Goal: Navigation & Orientation: Find specific page/section

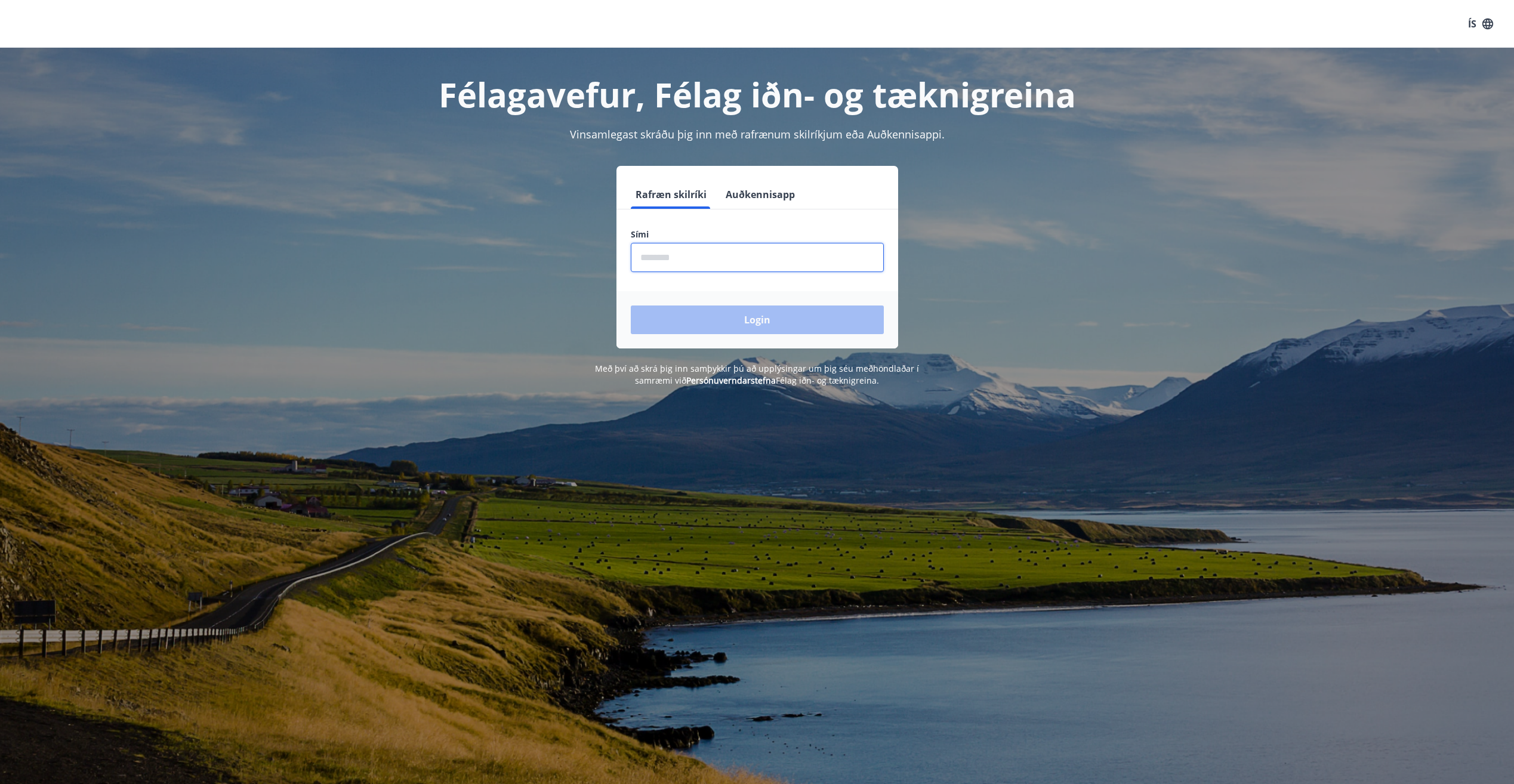
click at [767, 253] on input "phone" at bounding box center [757, 257] width 253 height 29
type input "********"
click at [631, 305] on button "Login" at bounding box center [757, 319] width 253 height 29
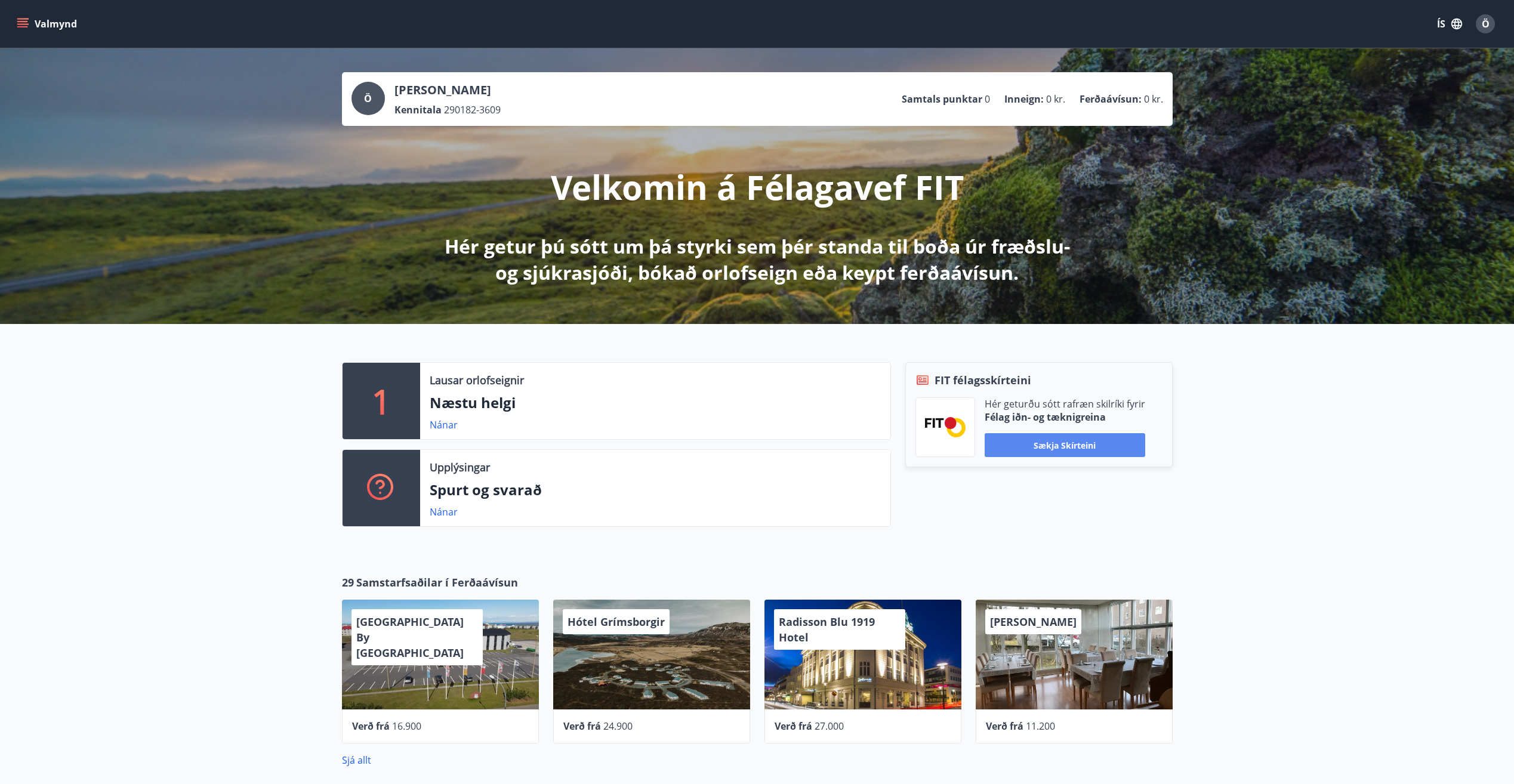
click at [1028, 450] on button "Sækja skírteini" at bounding box center [1064, 444] width 160 height 24
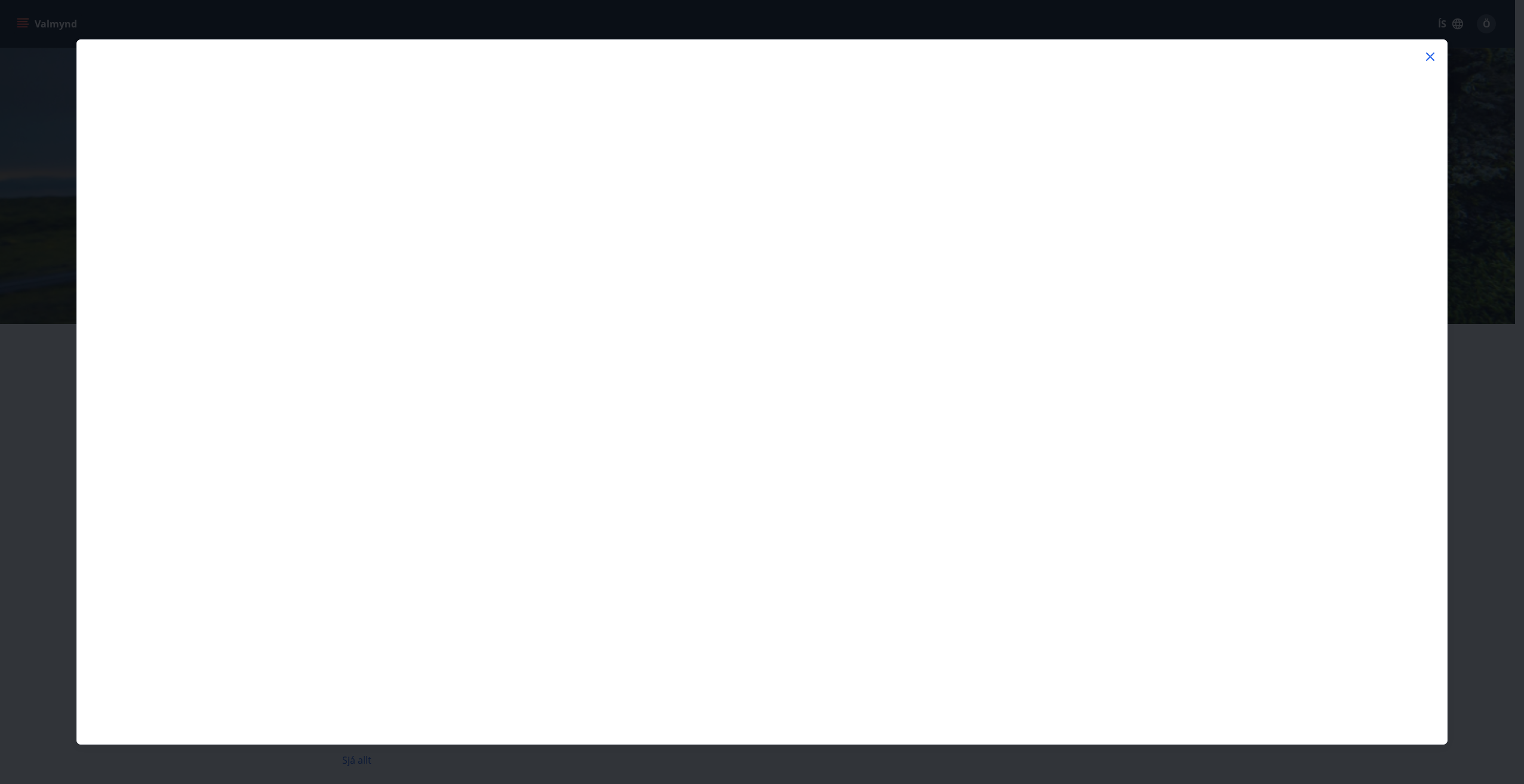
click at [1426, 57] on icon at bounding box center [1429, 57] width 14 height 14
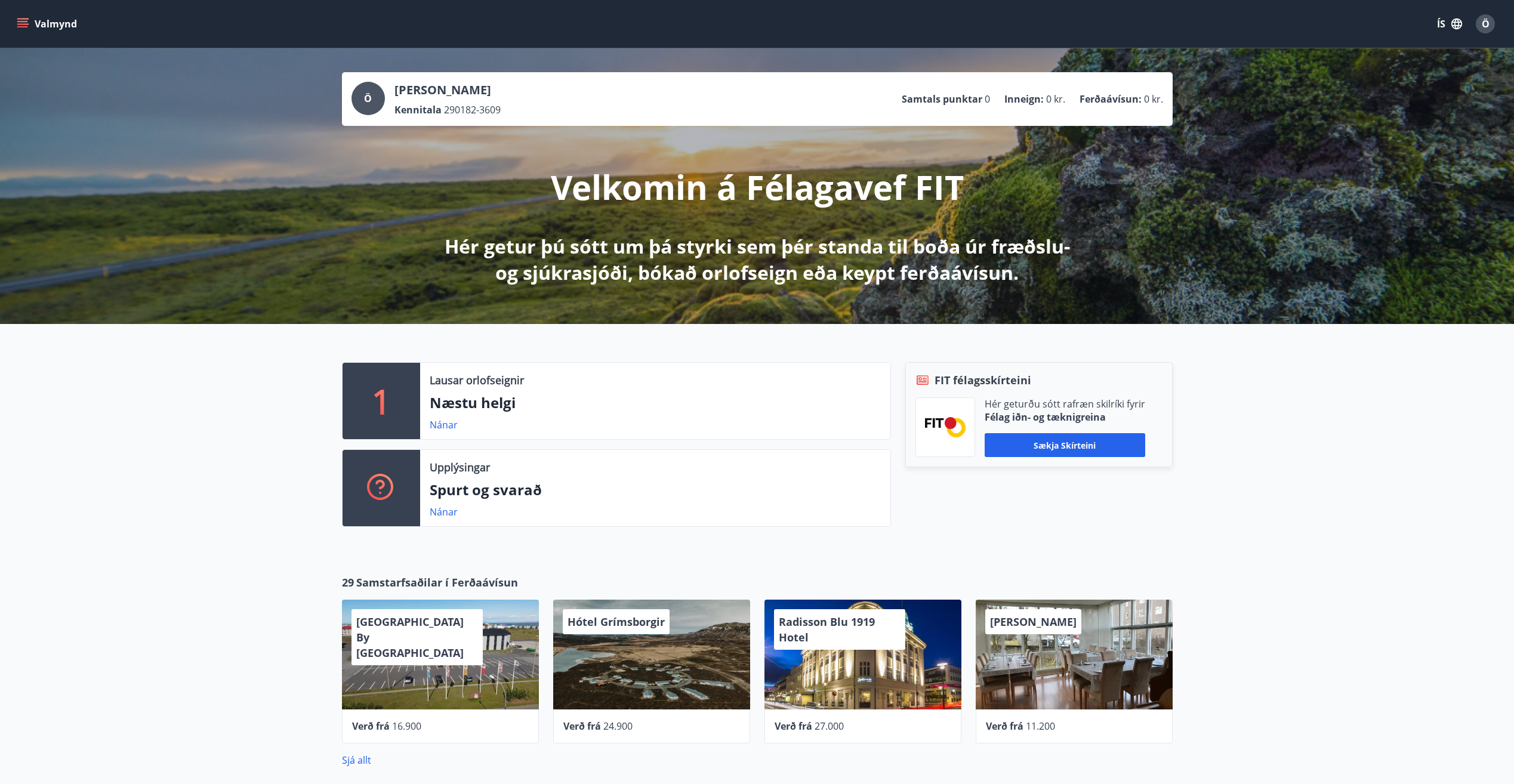
click at [25, 27] on icon "menu" at bounding box center [23, 26] width 11 height 1
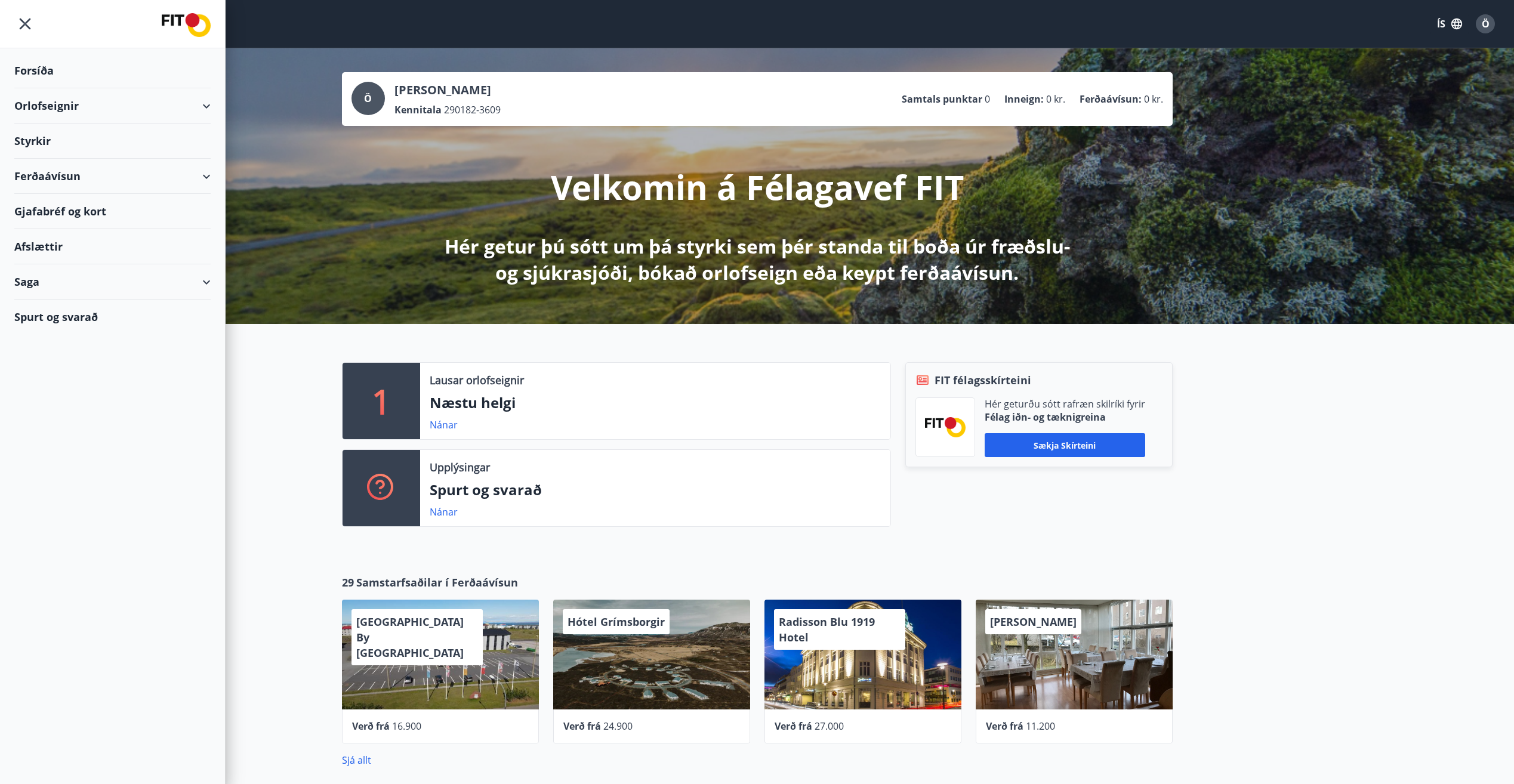
click at [44, 290] on div "Saga" at bounding box center [112, 282] width 196 height 35
click at [49, 393] on div "Punktar" at bounding box center [112, 387] width 178 height 25
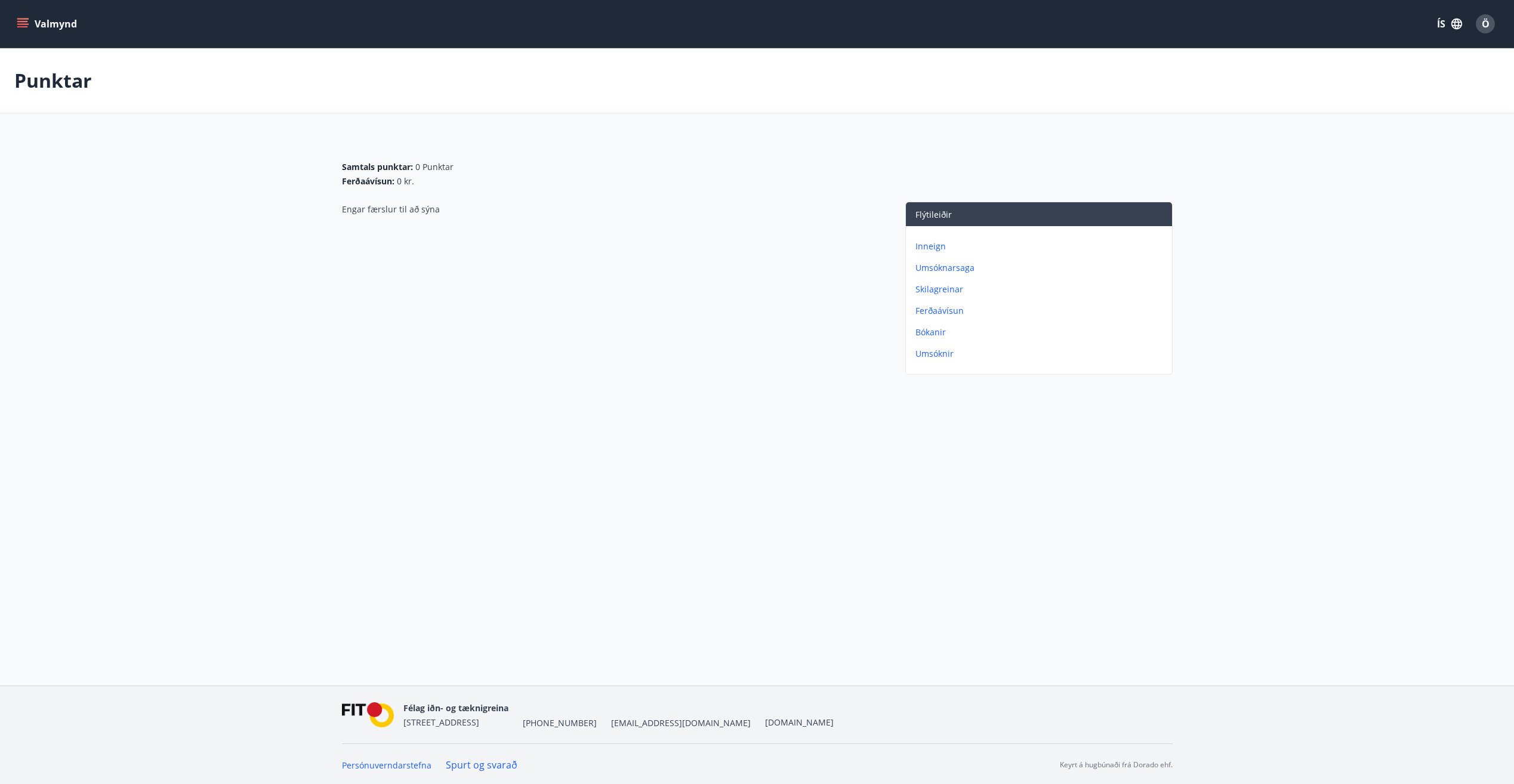
click at [27, 23] on icon "menu" at bounding box center [23, 24] width 12 height 12
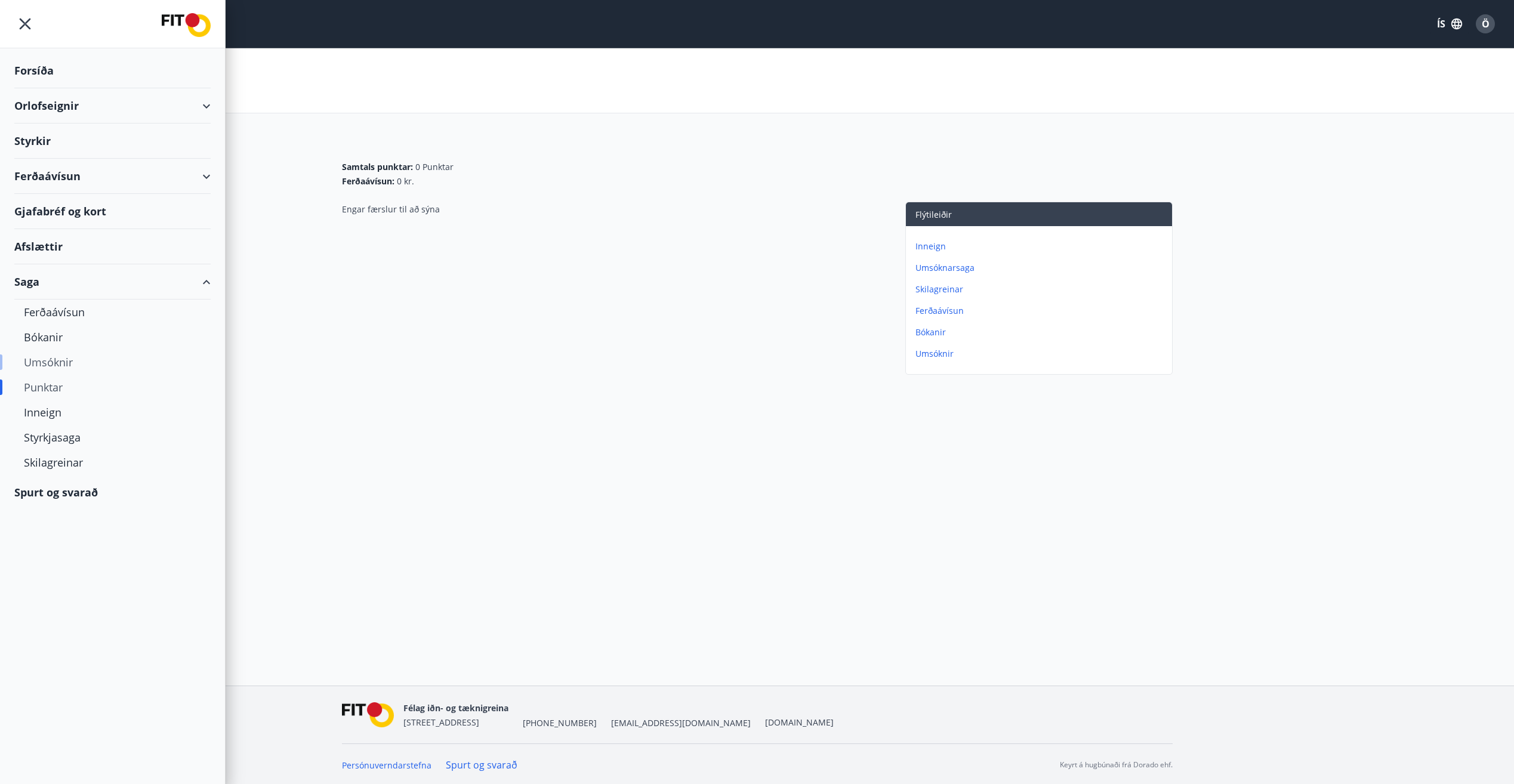
click at [57, 361] on div "Umsóknir" at bounding box center [112, 362] width 178 height 25
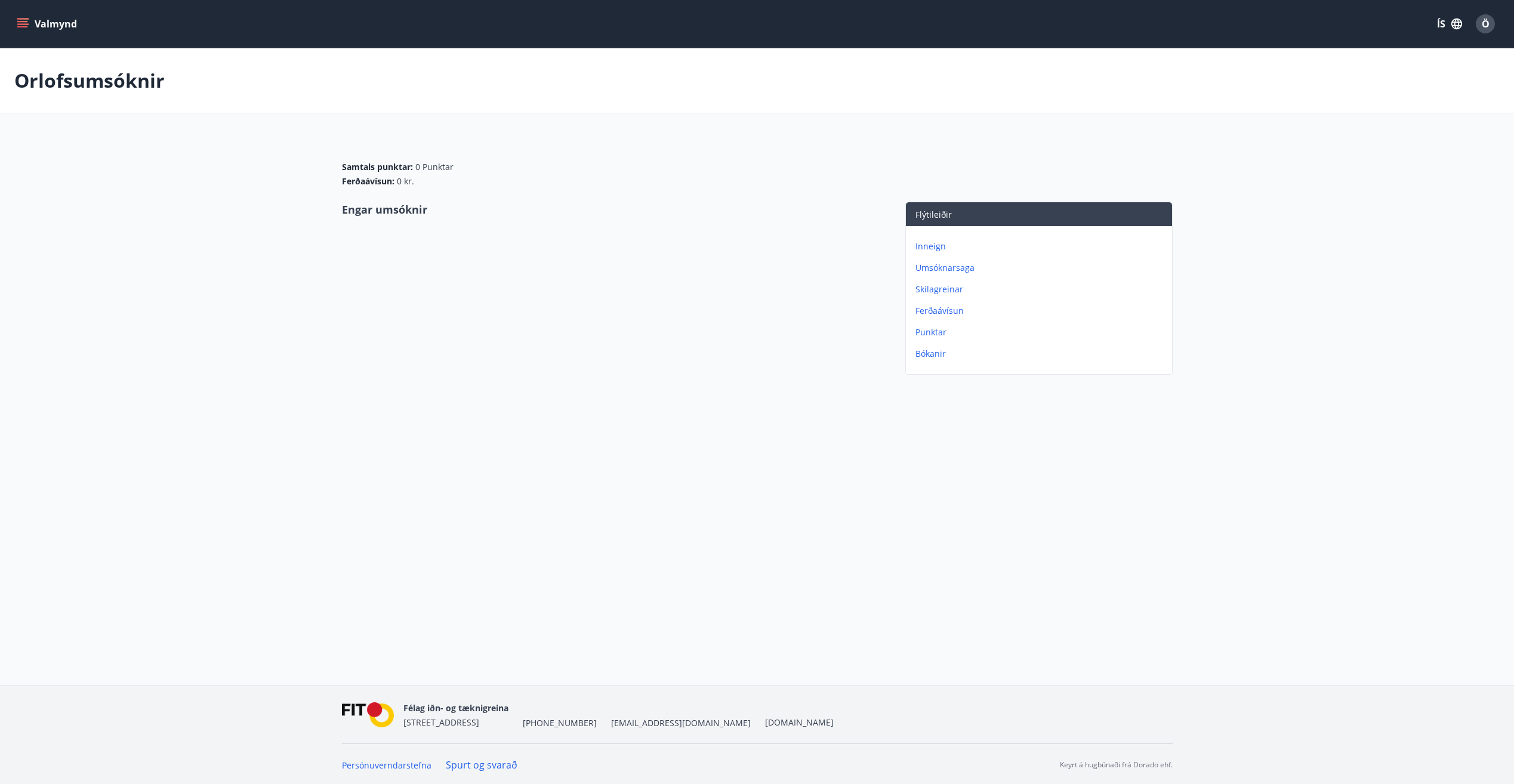
click at [23, 18] on icon "menu" at bounding box center [24, 18] width 13 height 1
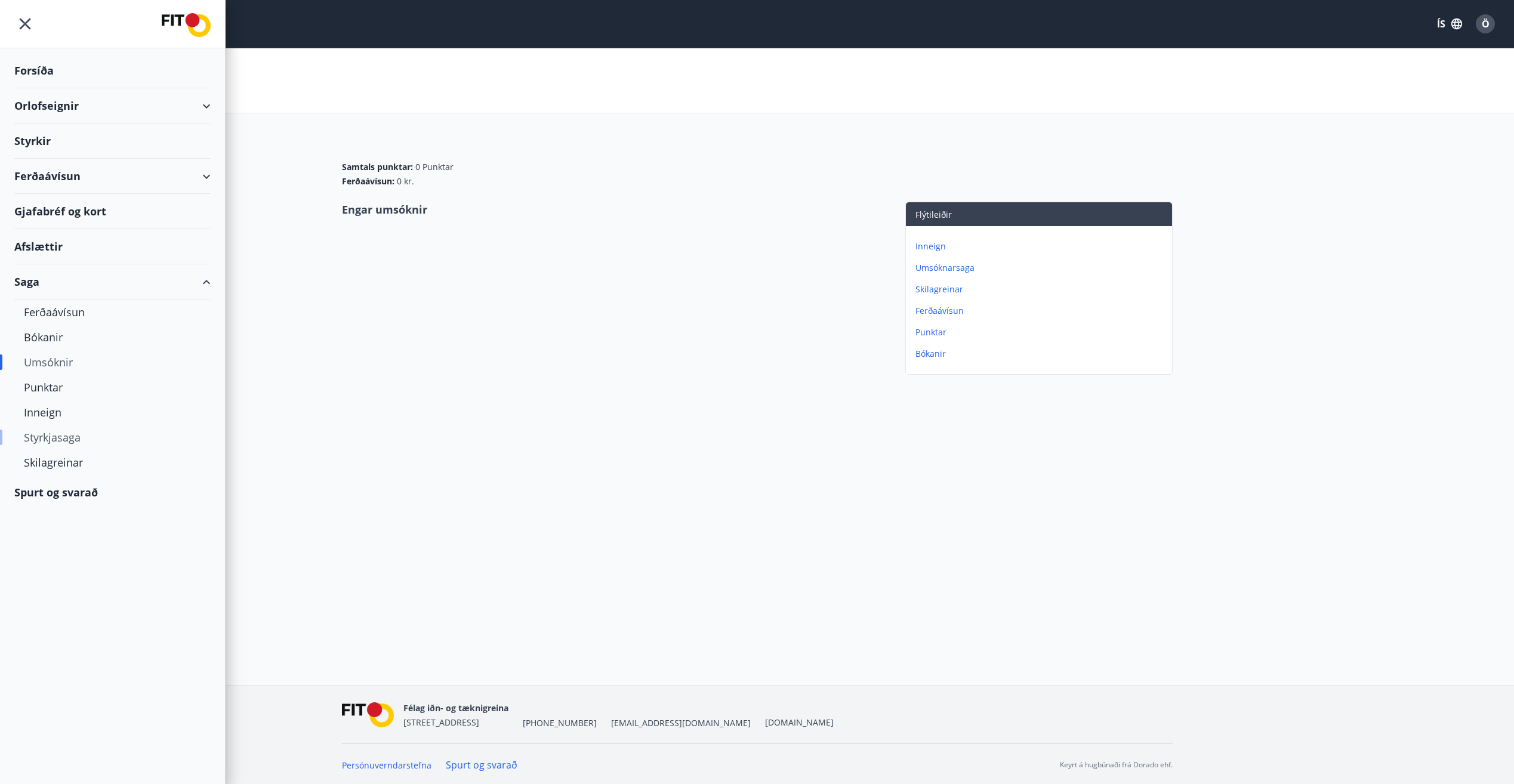
click at [38, 443] on div "Styrkjasaga" at bounding box center [112, 438] width 178 height 25
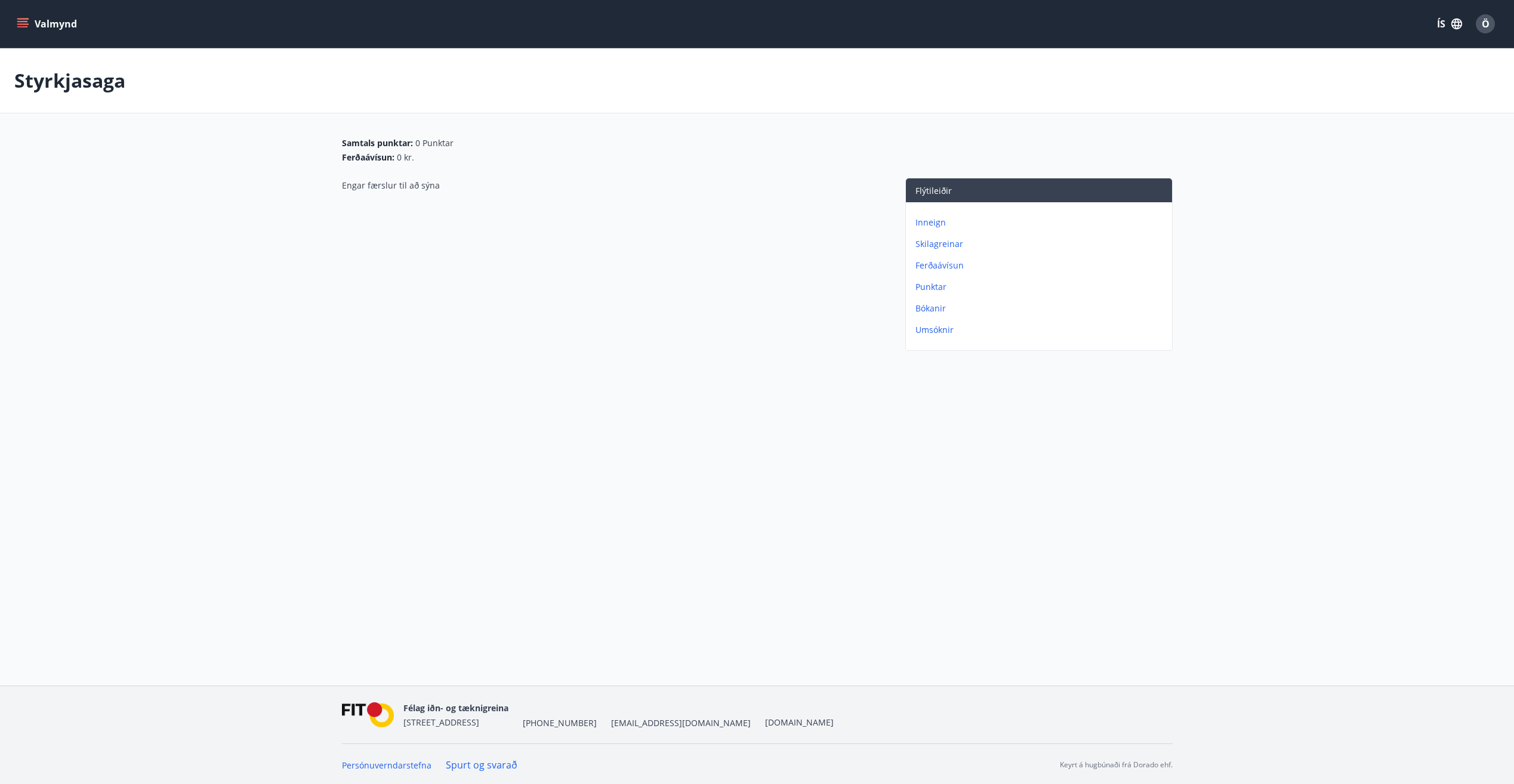
click at [24, 23] on icon "menu" at bounding box center [23, 24] width 12 height 12
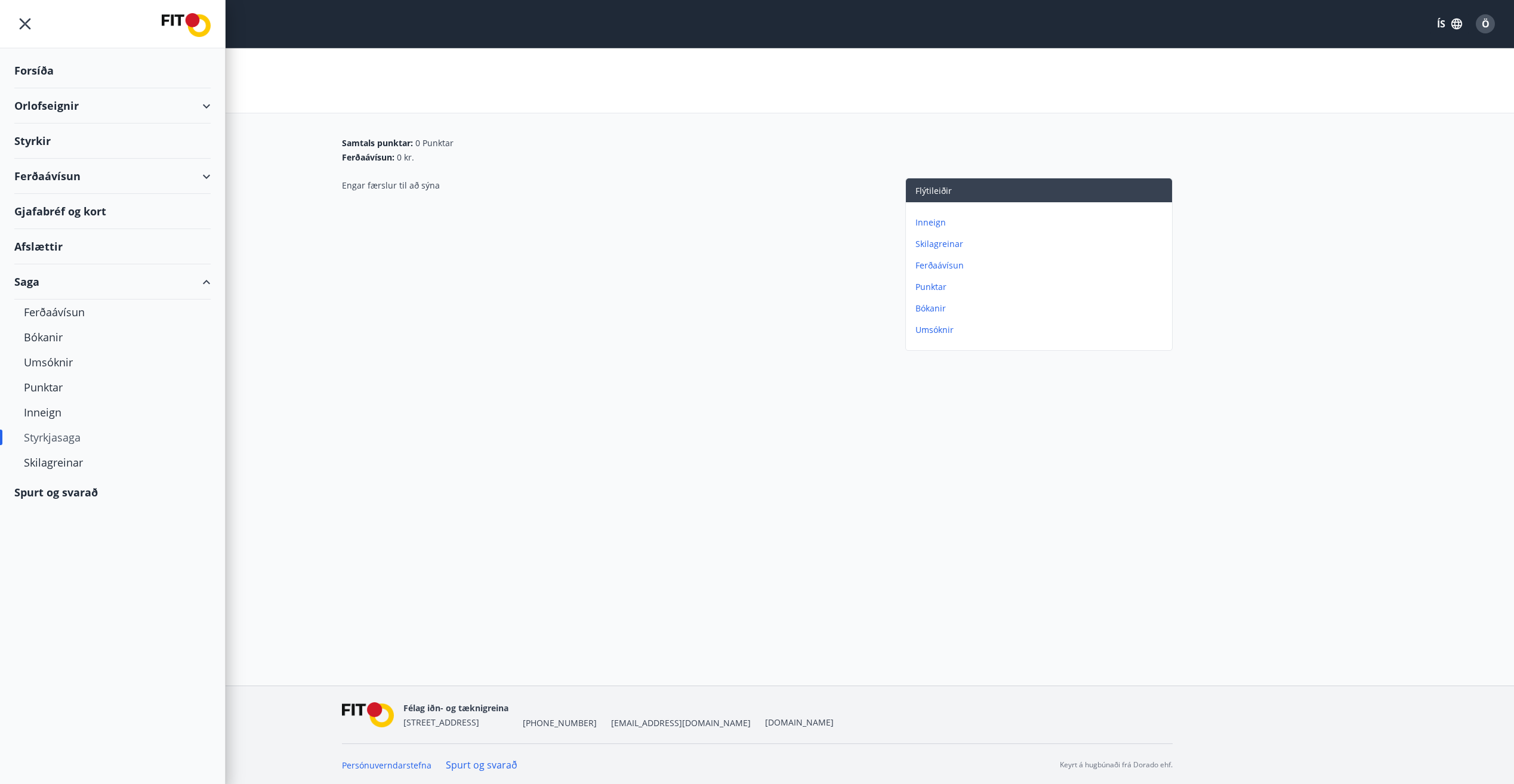
click at [49, 170] on div "Ferðaávísun" at bounding box center [112, 176] width 196 height 35
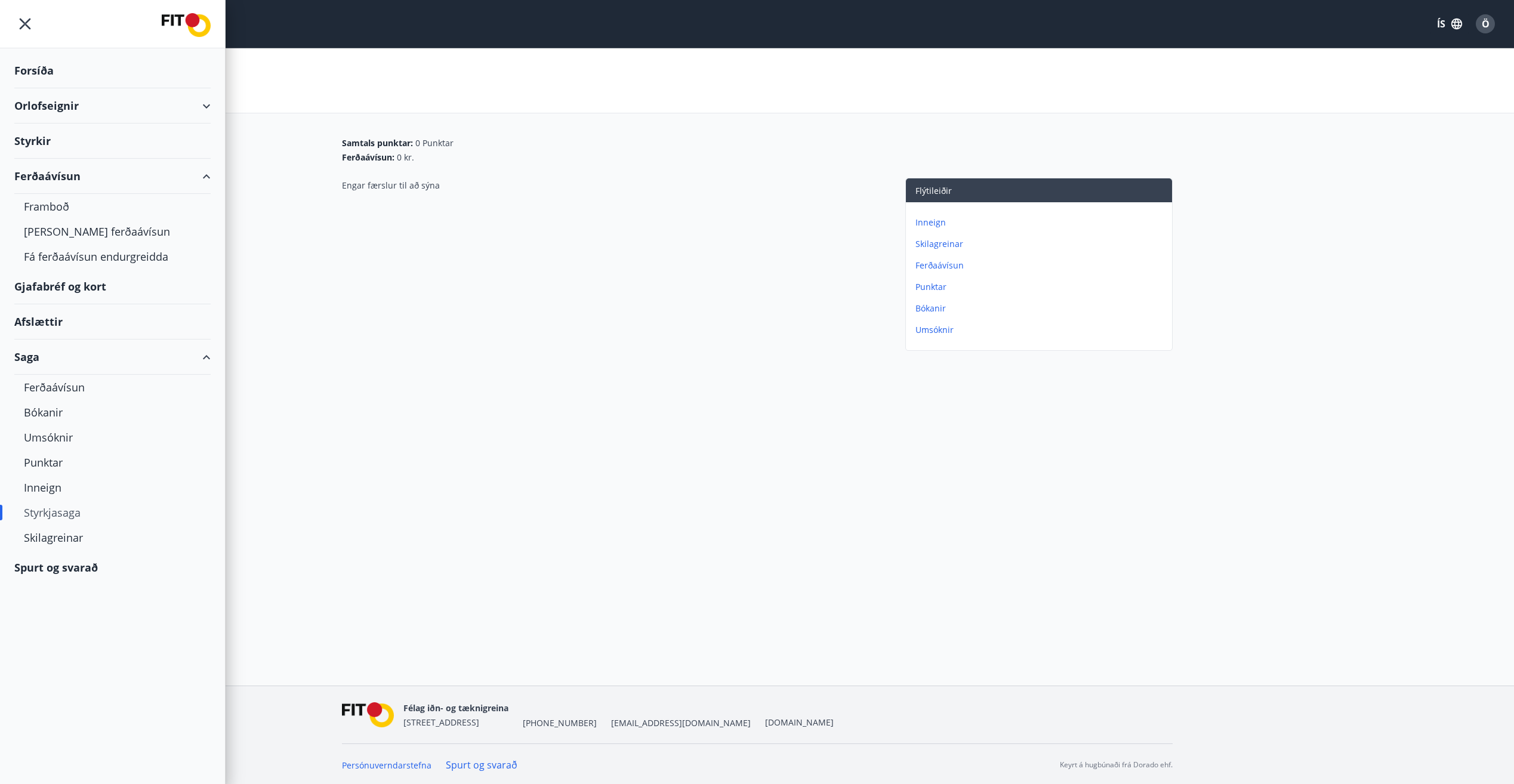
click at [64, 99] on div "Orlofseignir" at bounding box center [112, 106] width 196 height 35
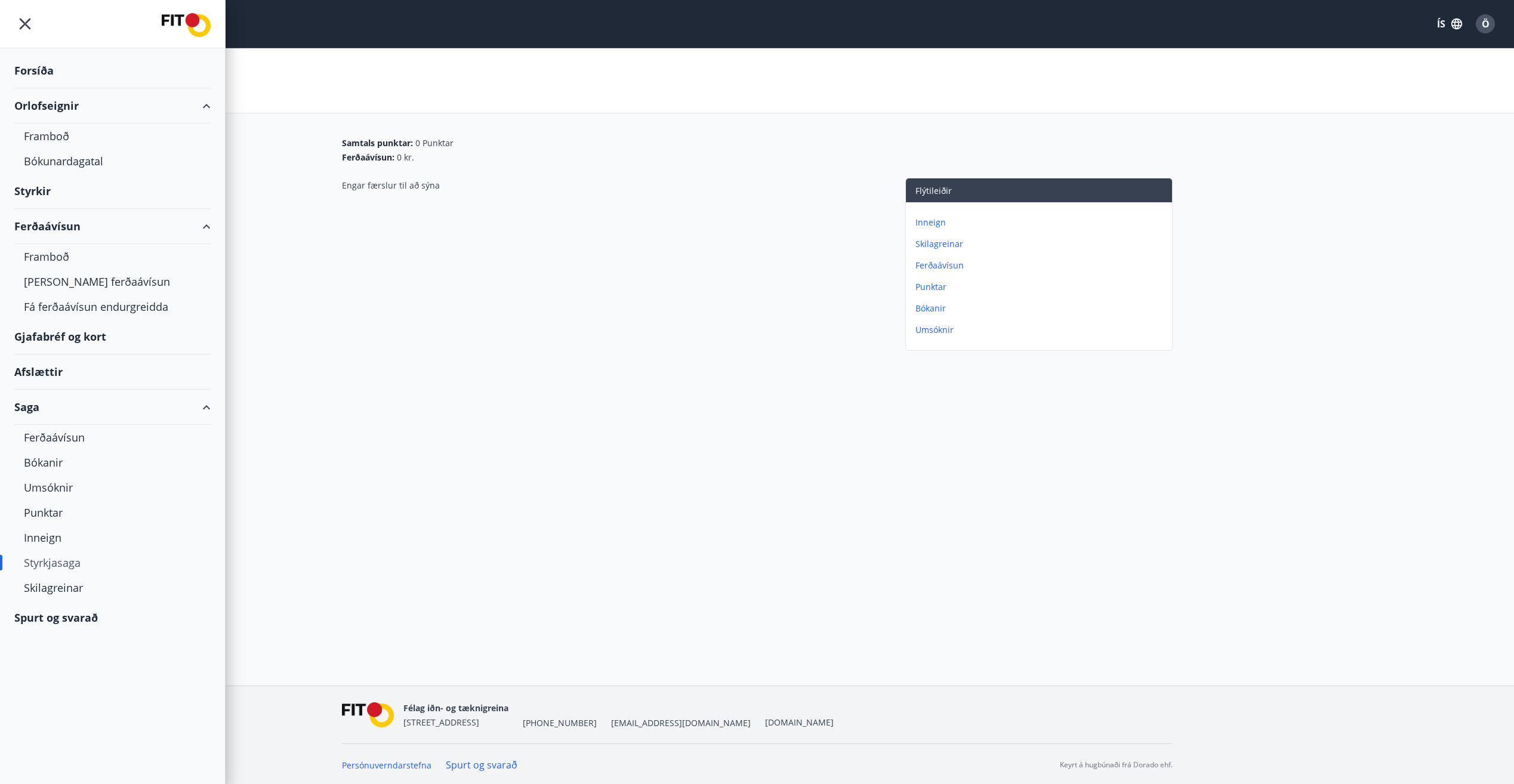
click at [59, 72] on div "Forsíða" at bounding box center [112, 71] width 196 height 35
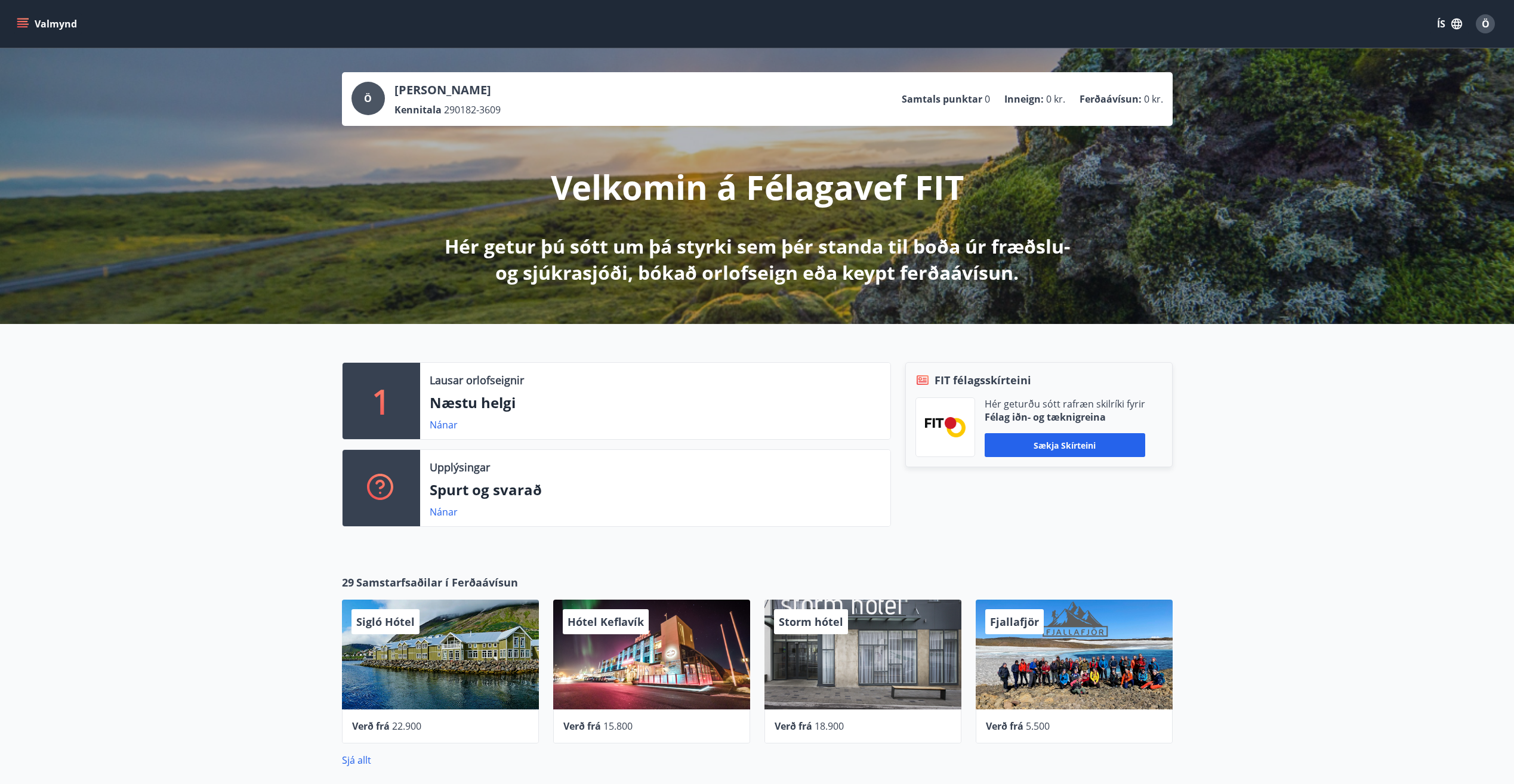
click at [1484, 26] on span "Ö" at bounding box center [1486, 24] width 8 height 13
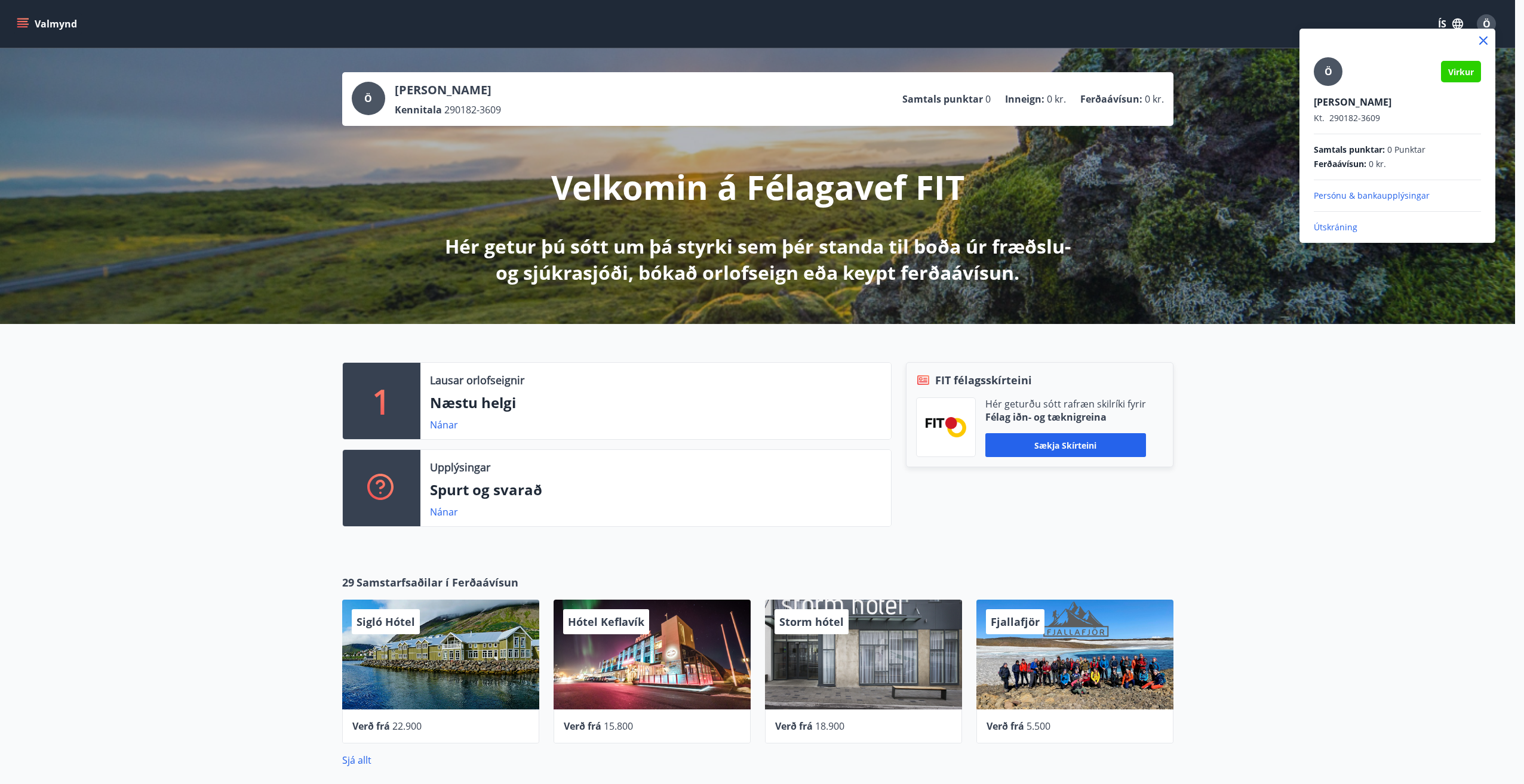
click at [1405, 194] on p "Persónu & bankaupplýsingar" at bounding box center [1397, 196] width 167 height 12
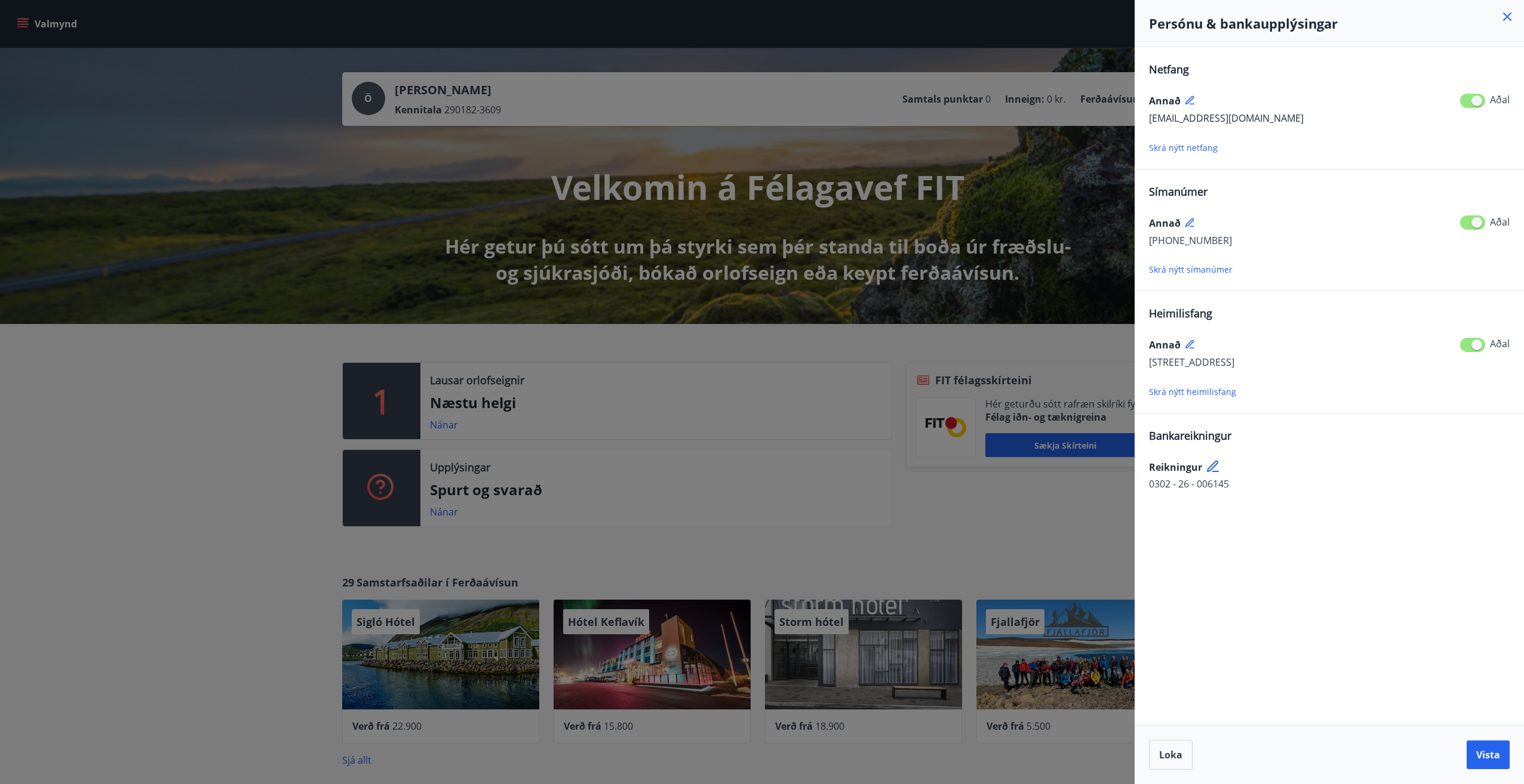
click at [639, 401] on div at bounding box center [762, 392] width 1524 height 784
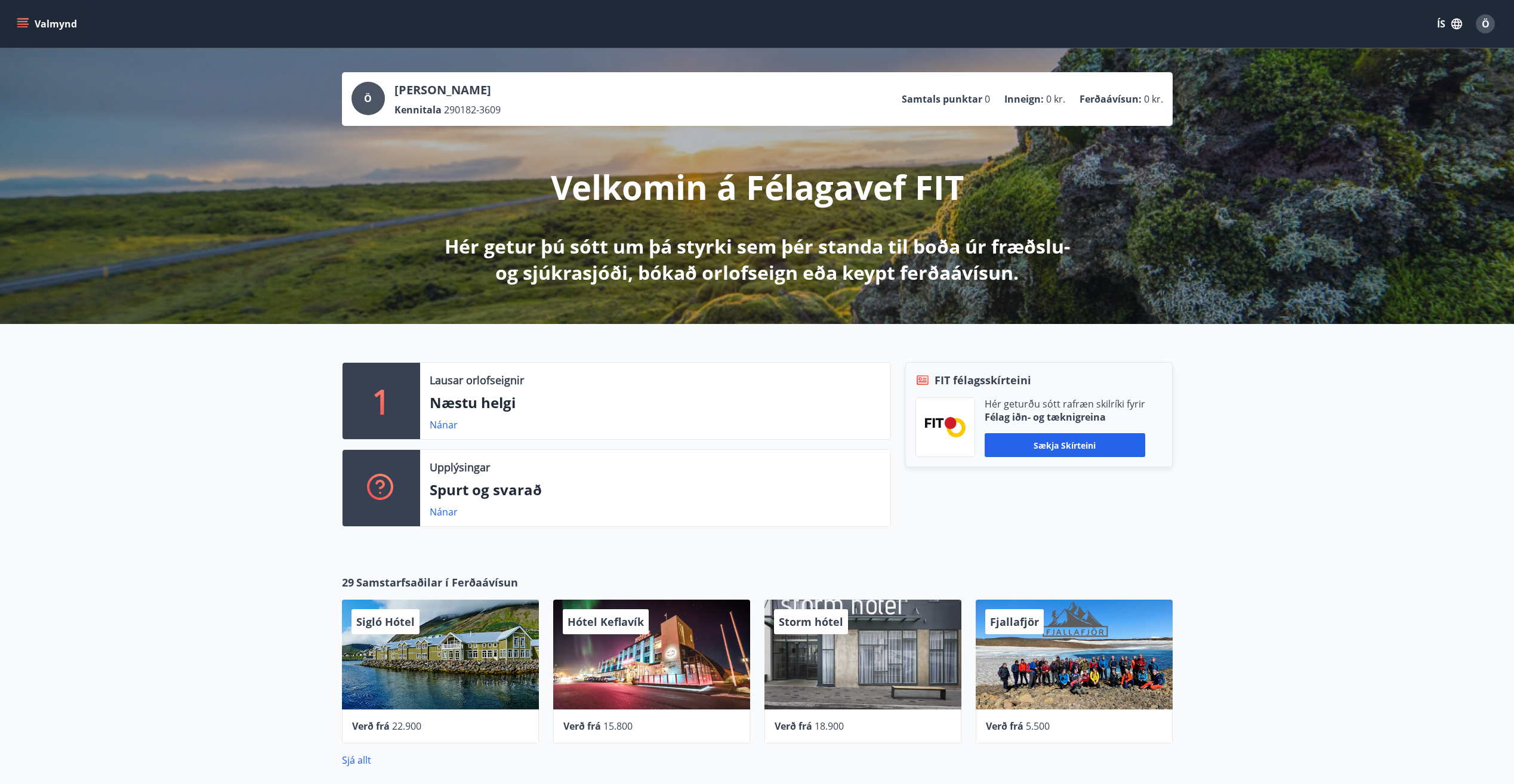
click at [25, 24] on icon "menu" at bounding box center [23, 24] width 12 height 12
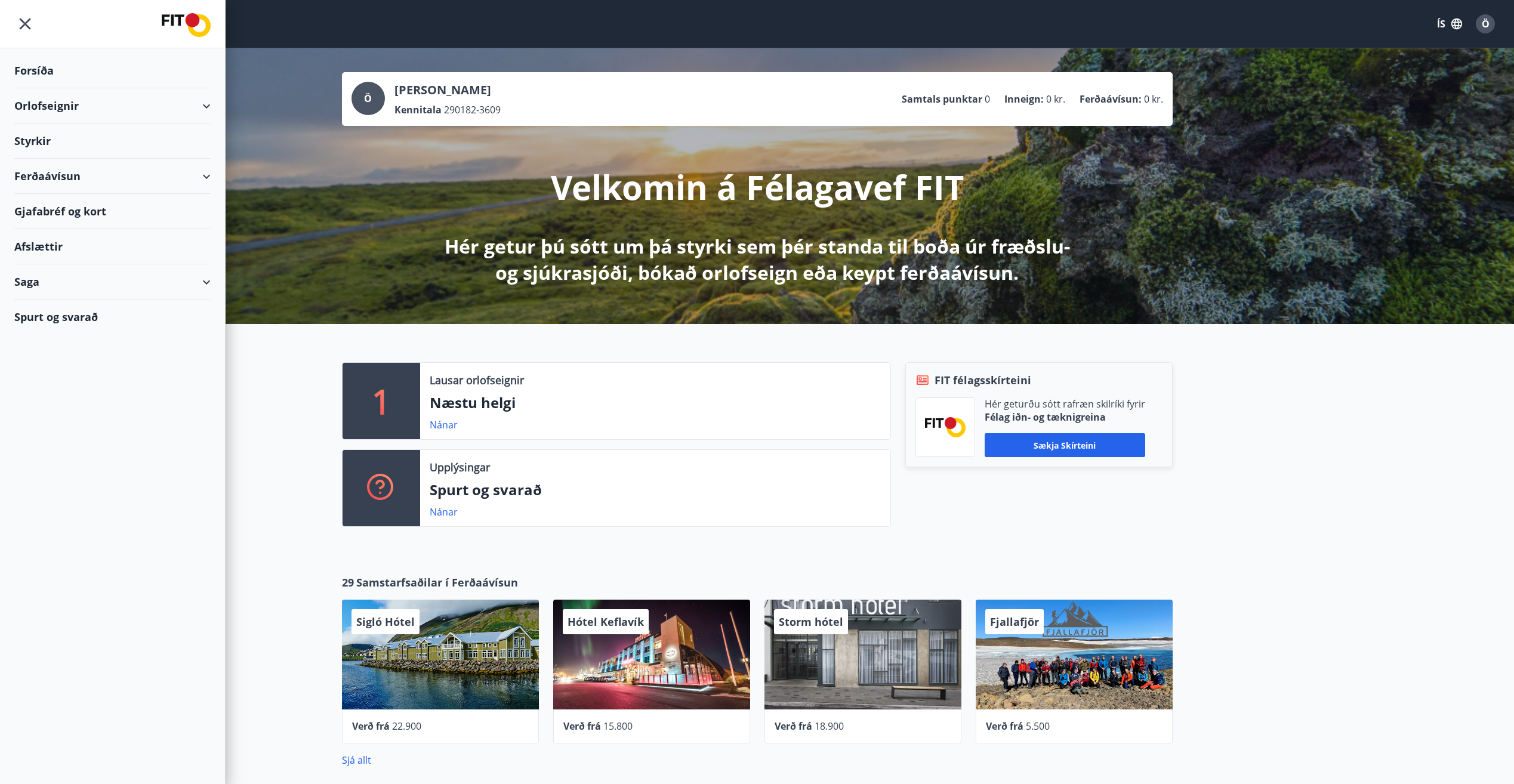
click at [37, 74] on div "Forsíða" at bounding box center [112, 71] width 196 height 35
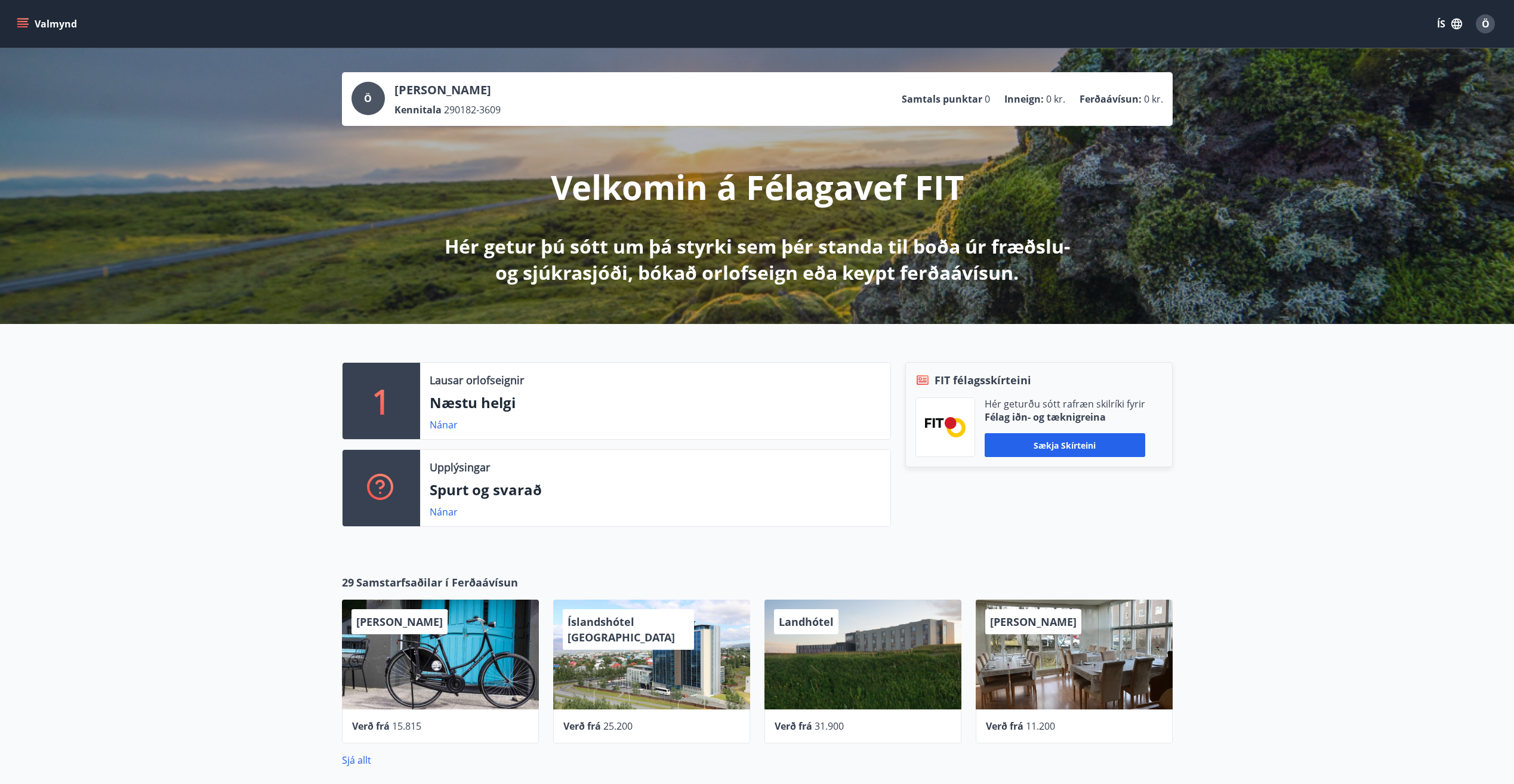
click at [218, 740] on div "29 Samstarfsaðilar í Ferðaávísun Hótel Siglunes Verð frá 15.815 Íslandshótel Re…" at bounding box center [757, 671] width 1514 height 231
